Goal: Navigation & Orientation: Find specific page/section

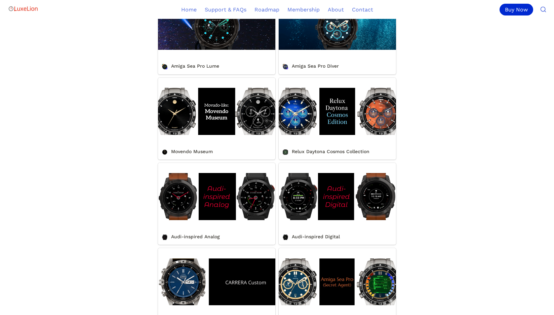
scroll to position [381, 0]
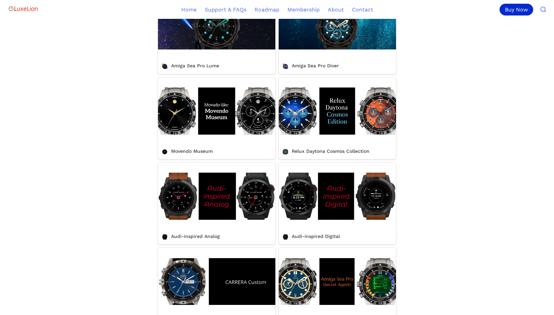
click at [215, 125] on link "Movendo Museum" at bounding box center [216, 118] width 117 height 82
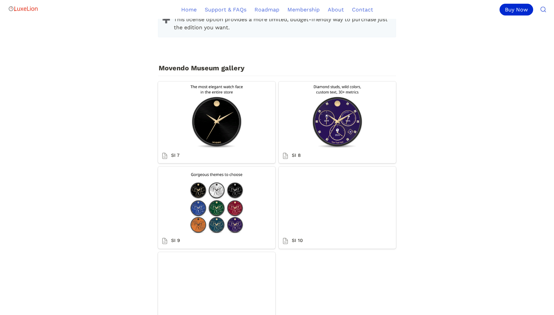
scroll to position [1374, 0]
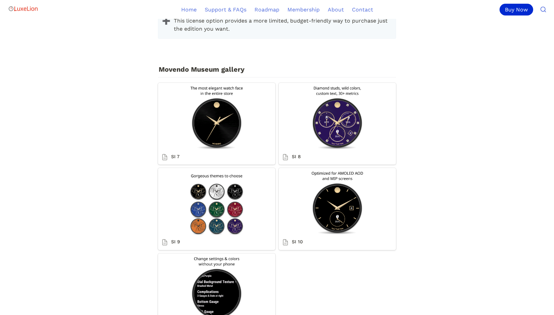
click at [222, 135] on link "SI 7" at bounding box center [216, 124] width 117 height 82
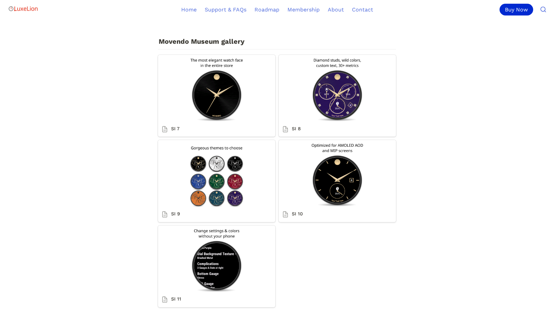
scroll to position [1385, 0]
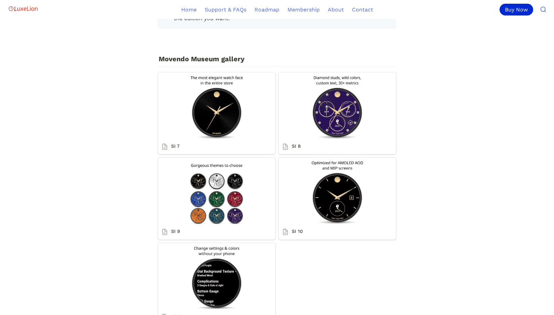
click at [331, 193] on link "SI 10" at bounding box center [337, 198] width 117 height 82
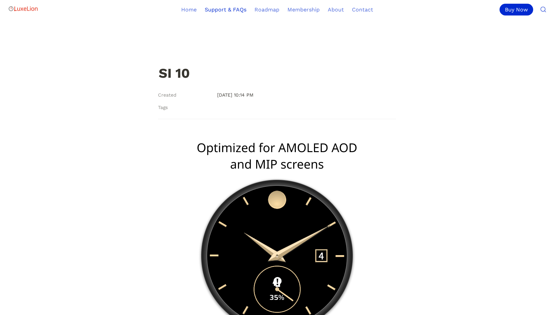
click at [221, 11] on link "Support & FAQs" at bounding box center [226, 9] width 50 height 19
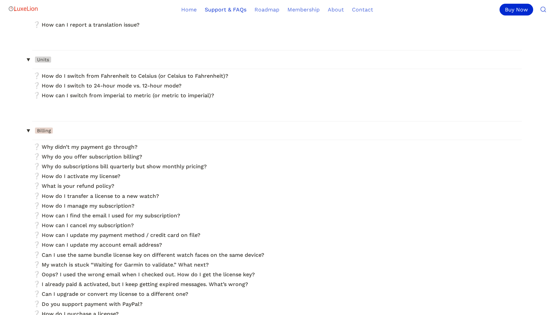
scroll to position [225, 0]
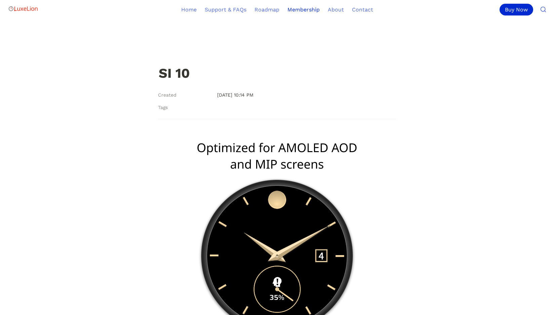
click at [304, 9] on link "Membership" at bounding box center [303, 9] width 40 height 19
click at [267, 9] on link "Roadmap" at bounding box center [266, 9] width 33 height 19
click at [190, 8] on link "Home" at bounding box center [189, 9] width 24 height 19
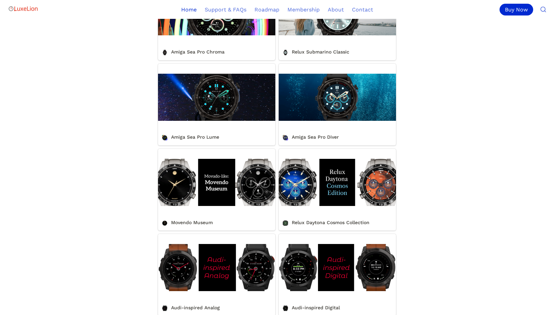
scroll to position [310, 0]
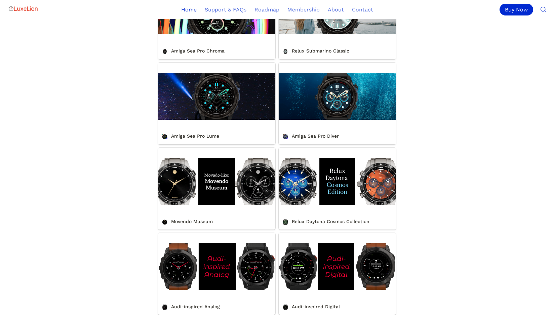
click at [215, 184] on link "Movendo Museum" at bounding box center [216, 189] width 117 height 82
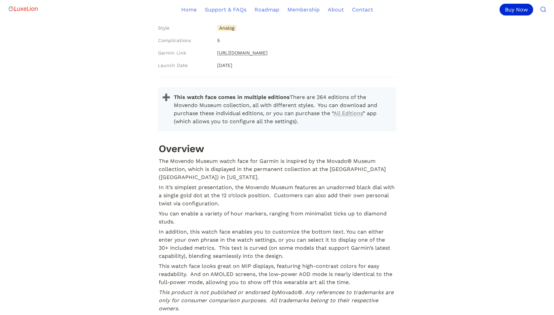
scroll to position [394, 0]
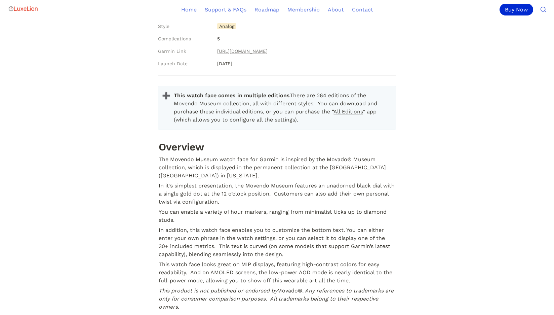
click at [334, 115] on link "All Editions" at bounding box center [348, 111] width 29 height 6
